Goal: Understand process/instructions: Learn how to perform a task or action

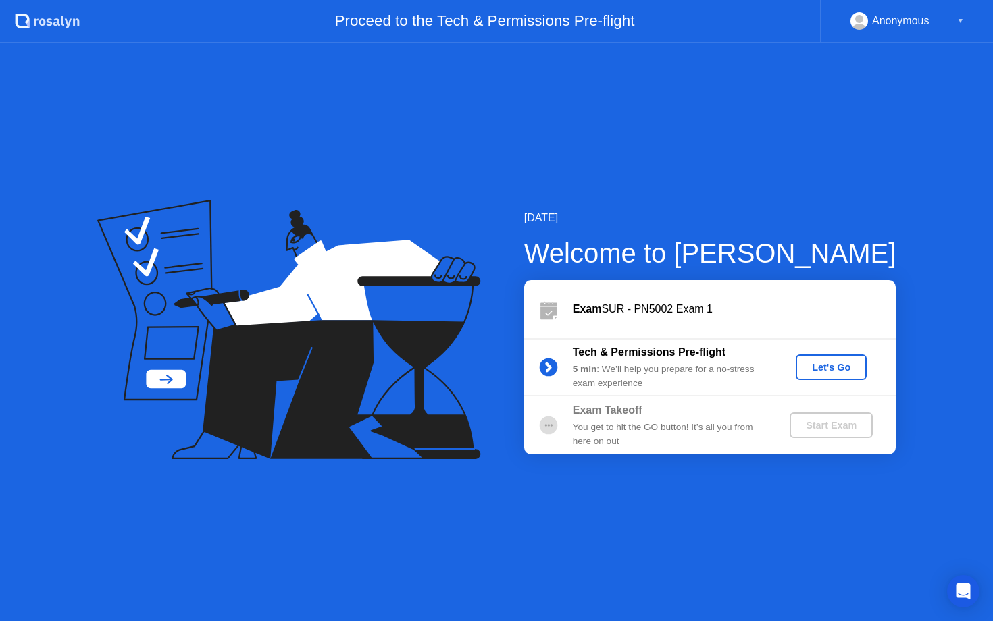
click at [852, 352] on div "Tech & Permissions Pre-flight 5 min : We’ll help you prepare for a no-stress ex…" at bounding box center [709, 367] width 371 height 58
click at [851, 357] on button "Let's Go" at bounding box center [830, 368] width 71 height 26
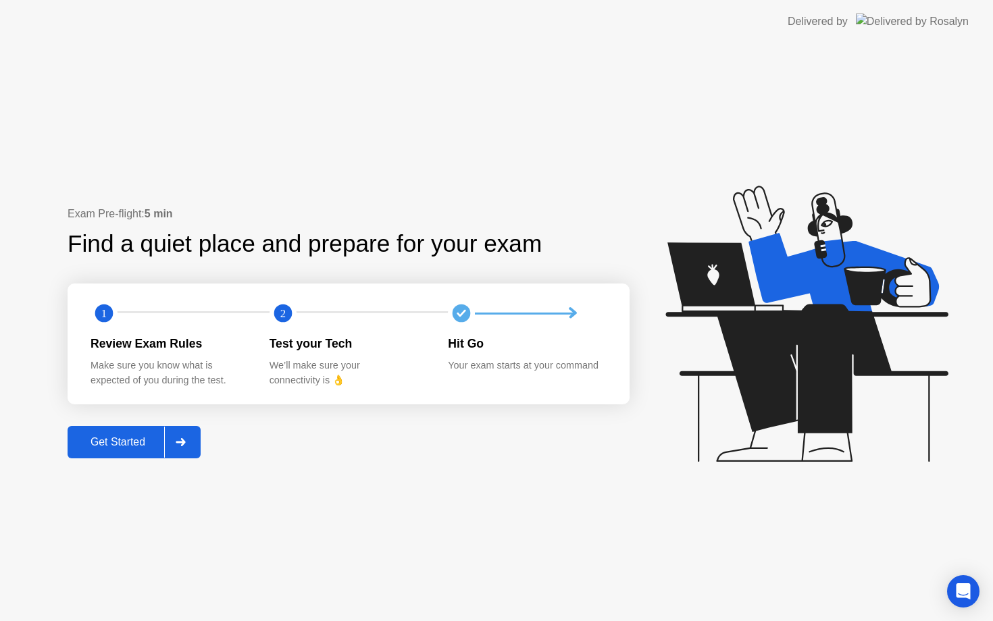
click at [178, 452] on div at bounding box center [180, 442] width 32 height 31
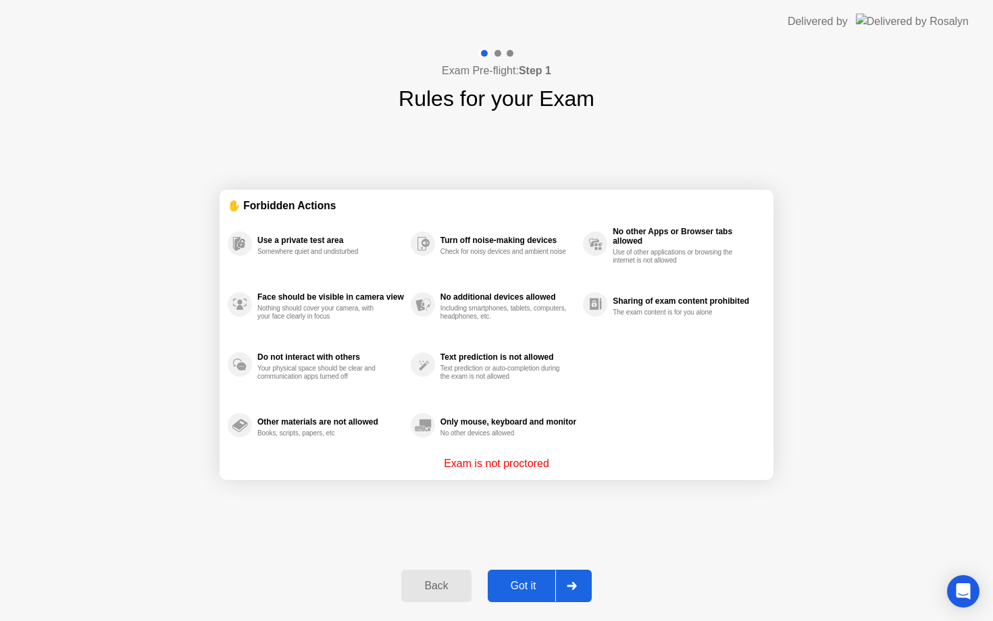
click at [533, 587] on div "Got it" at bounding box center [523, 586] width 63 height 12
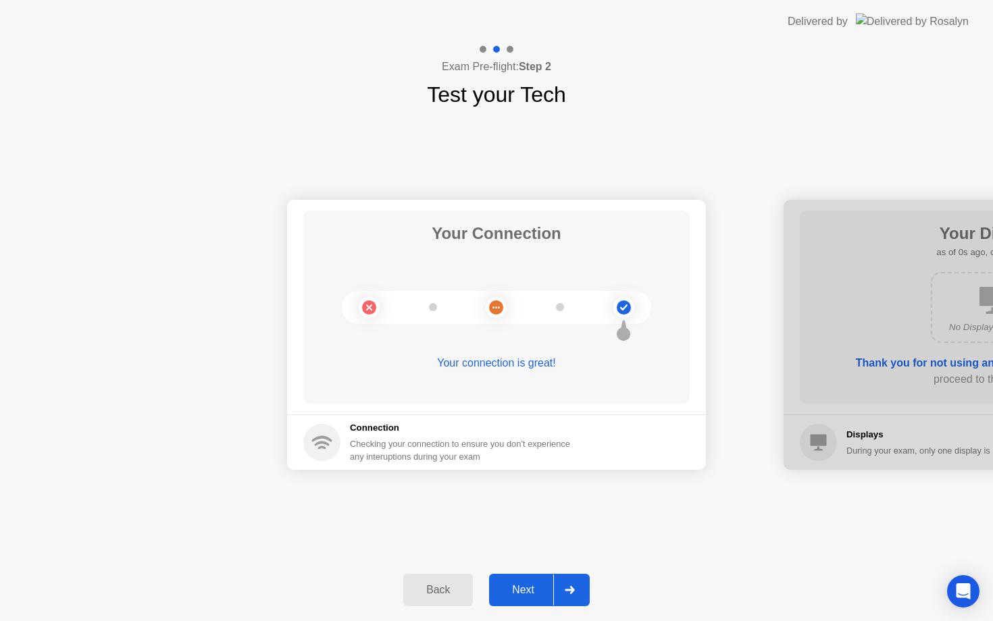
click at [535, 588] on div "Next" at bounding box center [523, 590] width 60 height 12
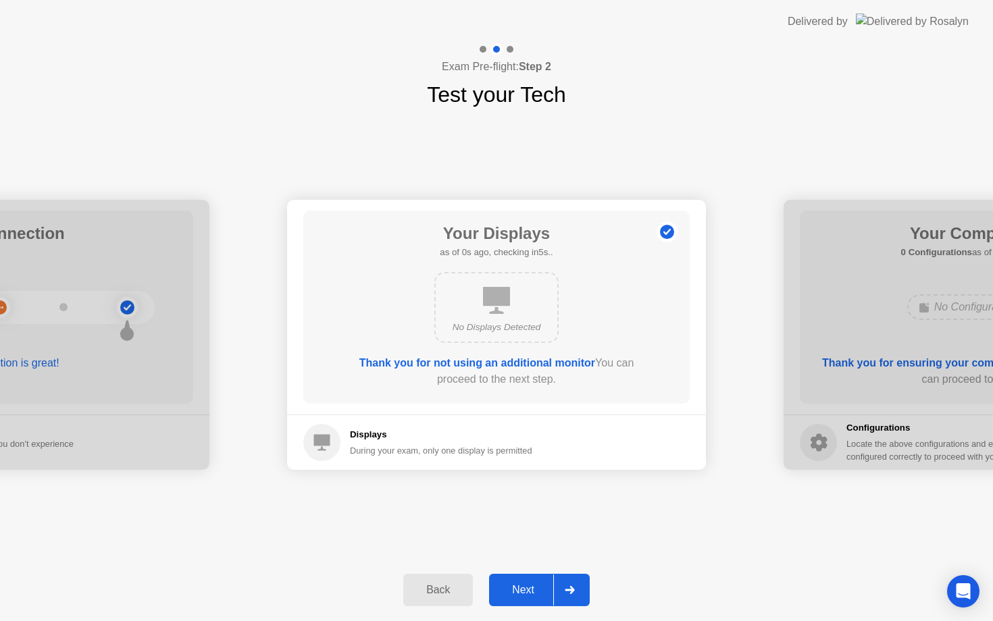
click at [535, 588] on div "Next" at bounding box center [523, 590] width 60 height 12
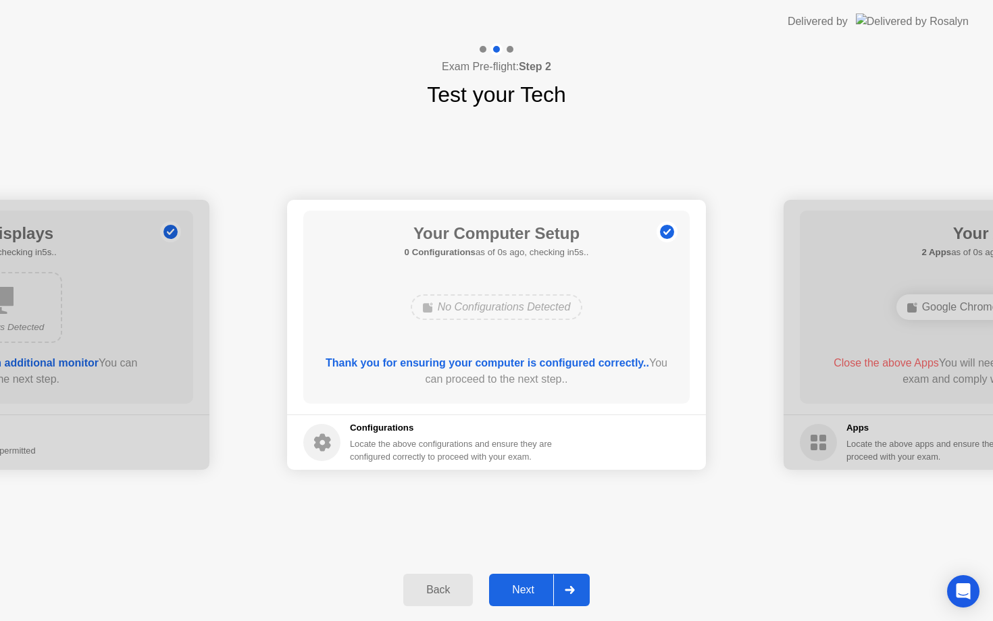
click at [535, 588] on div "Next" at bounding box center [523, 590] width 60 height 12
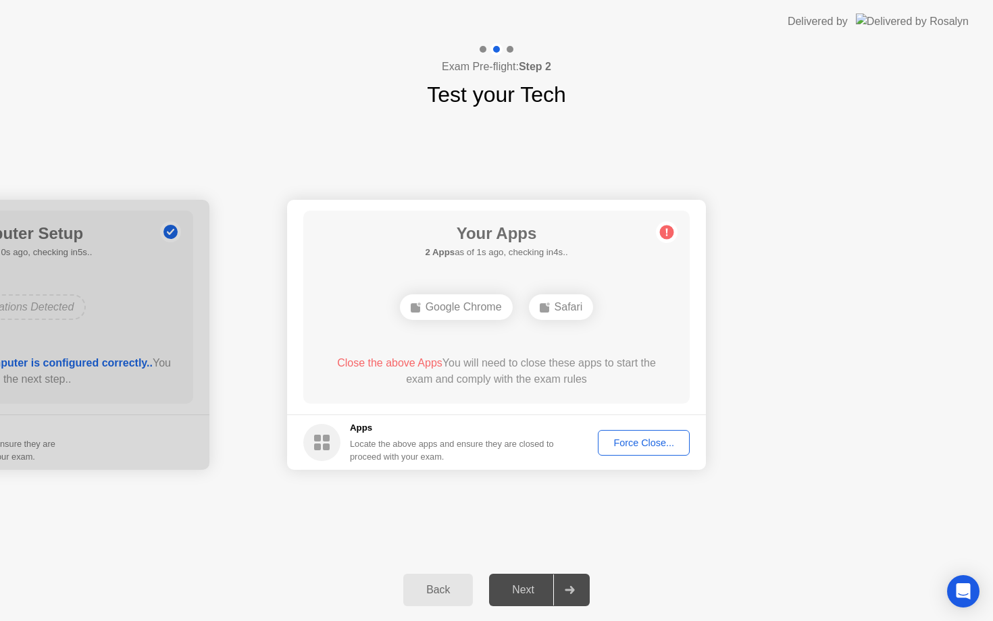
click at [656, 441] on div "Force Close..." at bounding box center [643, 443] width 82 height 11
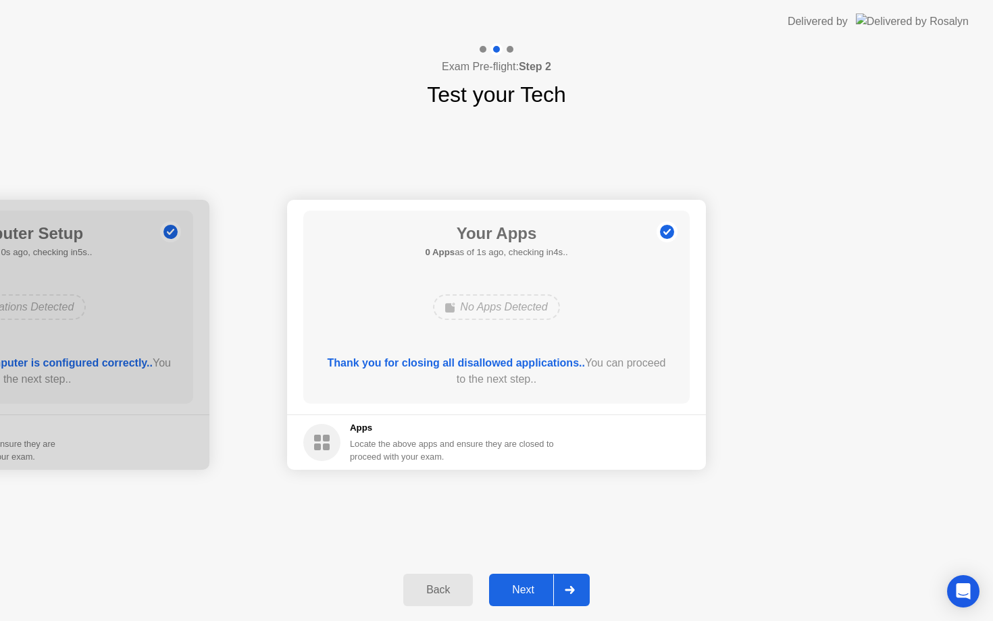
click at [537, 584] on div "Next" at bounding box center [523, 590] width 60 height 12
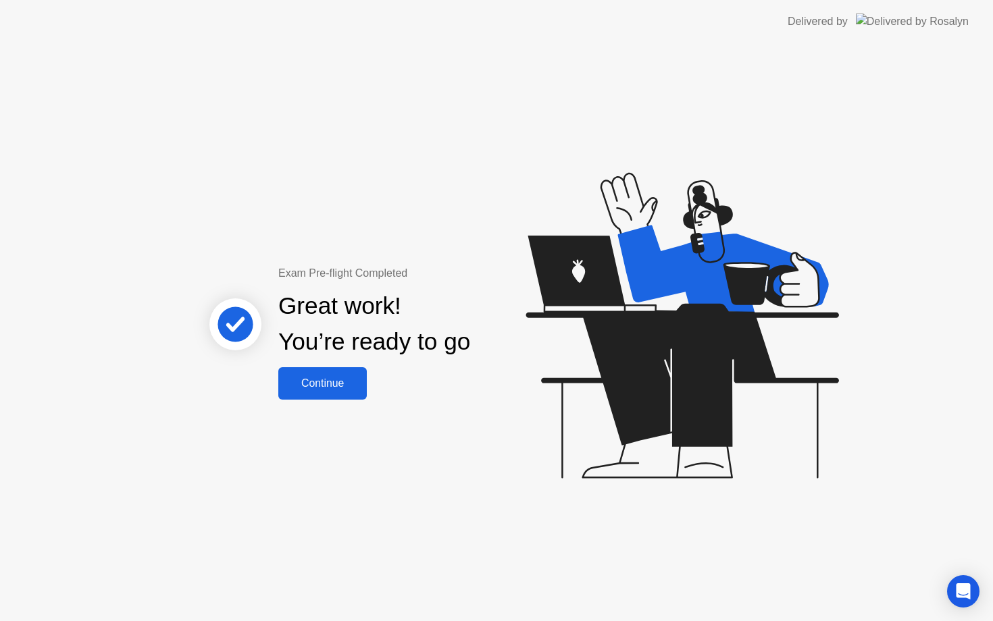
click at [350, 386] on div "Continue" at bounding box center [322, 383] width 80 height 12
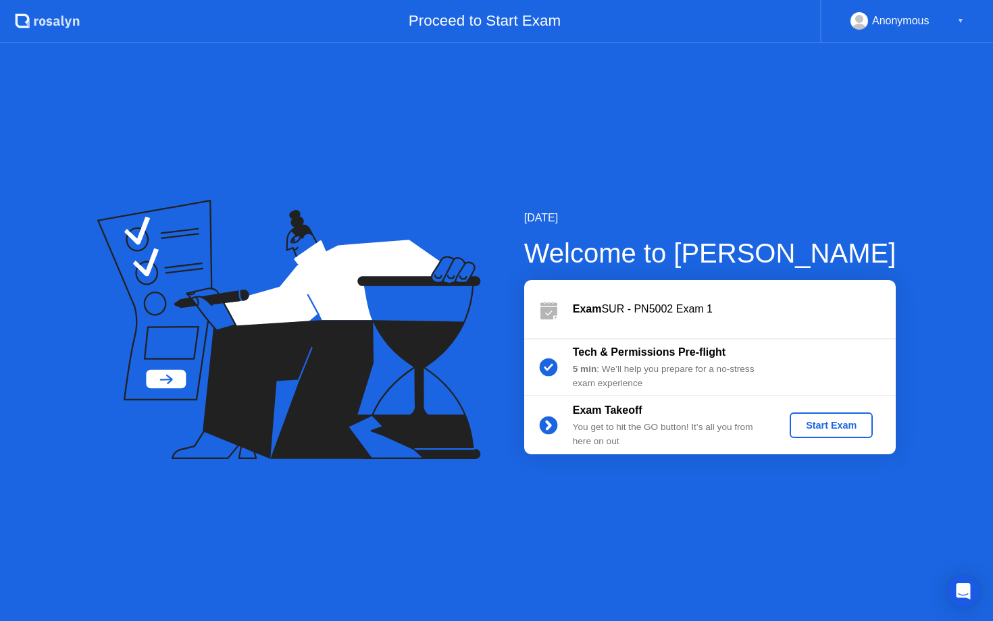
click at [841, 424] on div "Start Exam" at bounding box center [831, 425] width 72 height 11
